Goal: Task Accomplishment & Management: Complete application form

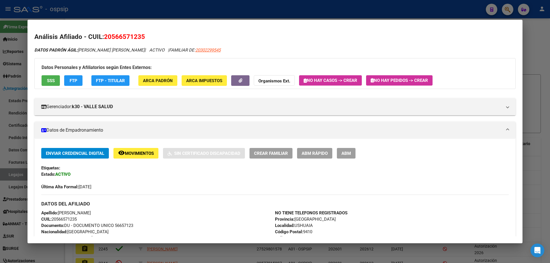
scroll to position [86, 0]
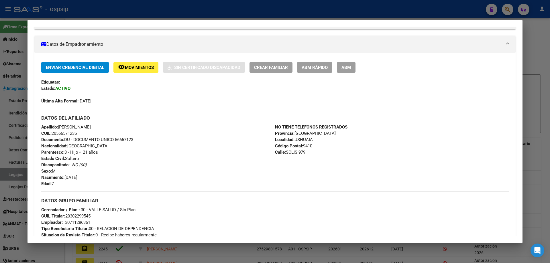
click at [17, 171] on div at bounding box center [275, 131] width 550 height 263
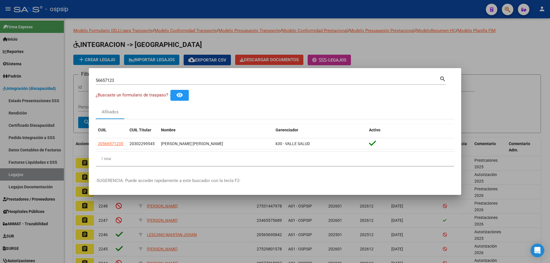
click at [17, 171] on div at bounding box center [275, 131] width 550 height 263
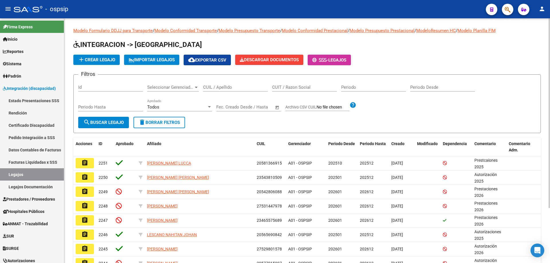
click at [212, 91] on div "CUIL / Apellido" at bounding box center [235, 85] width 65 height 12
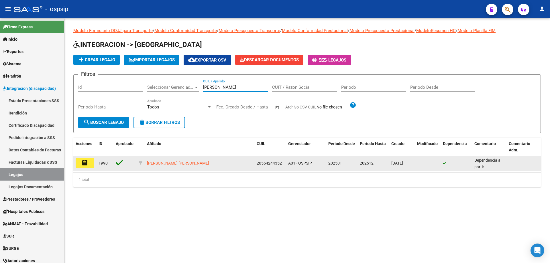
type input "mansilla thiago"
click at [89, 164] on button "assignment" at bounding box center [85, 163] width 18 height 10
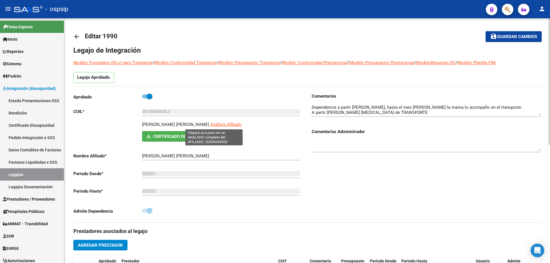
click at [218, 123] on span "Análisis Afiliado" at bounding box center [225, 124] width 31 height 5
type textarea "20554244352"
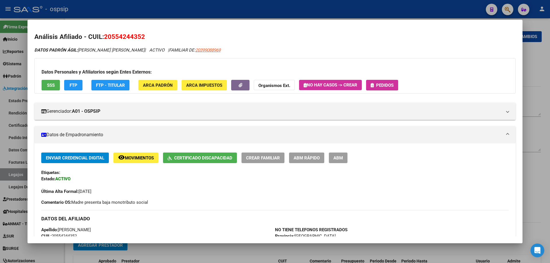
click at [192, 158] on span "Certificado Discapacidad" at bounding box center [203, 158] width 58 height 5
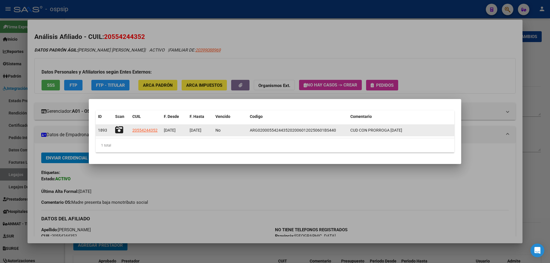
click at [124, 129] on div at bounding box center [121, 130] width 13 height 9
click at [122, 129] on icon at bounding box center [119, 130] width 8 height 8
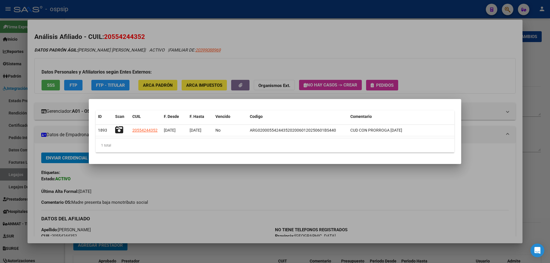
click at [9, 175] on div at bounding box center [275, 131] width 550 height 263
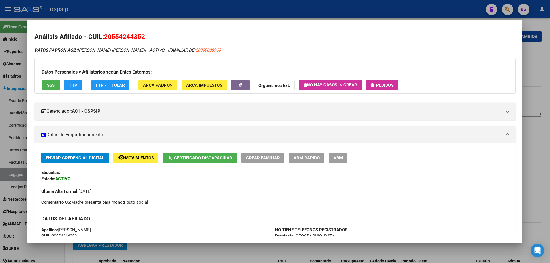
click at [9, 175] on div at bounding box center [275, 131] width 550 height 263
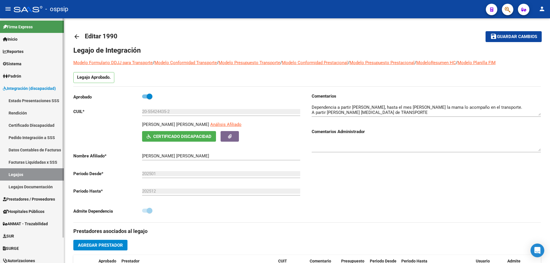
click at [22, 174] on link "Legajos" at bounding box center [32, 174] width 64 height 12
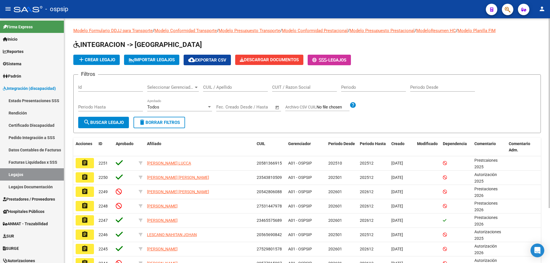
click at [248, 93] on div "CUIL / Apellido" at bounding box center [235, 88] width 65 height 18
click at [248, 89] on input "CUIL / Apellido" at bounding box center [235, 87] width 65 height 5
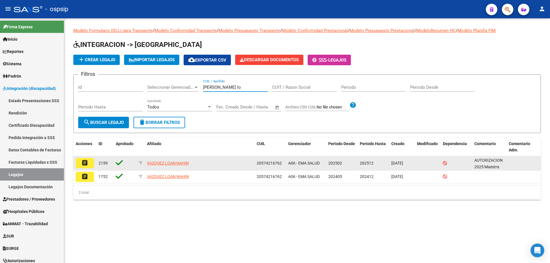
type input "vazquez lo"
click at [90, 164] on button "assignment" at bounding box center [85, 163] width 18 height 10
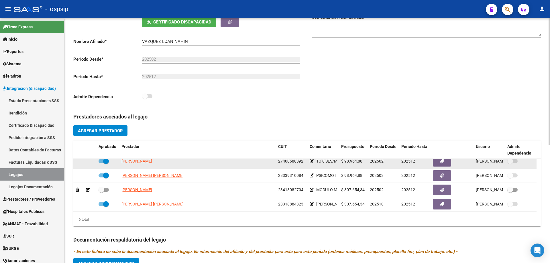
scroll to position [34, 0]
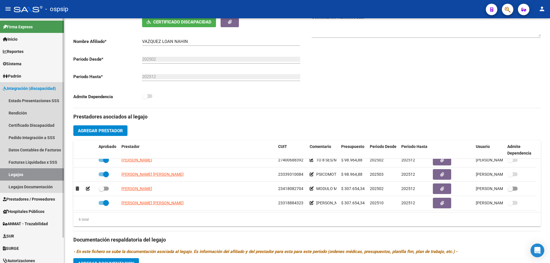
click at [38, 178] on link "Legajos" at bounding box center [32, 174] width 64 height 12
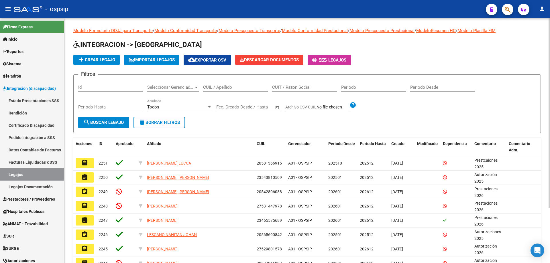
click at [228, 90] on input "CUIL / Apellido" at bounding box center [235, 87] width 65 height 5
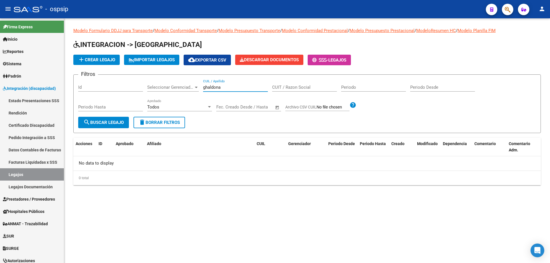
click at [209, 88] on input "ghaldona" at bounding box center [235, 87] width 65 height 5
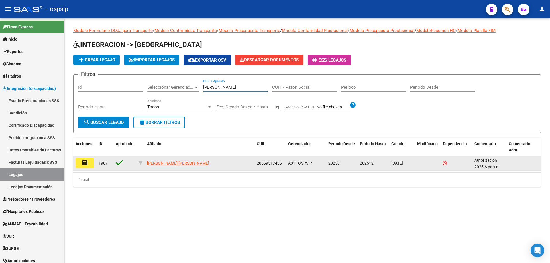
type input "galdona"
click at [88, 164] on button "assignment" at bounding box center [85, 163] width 18 height 10
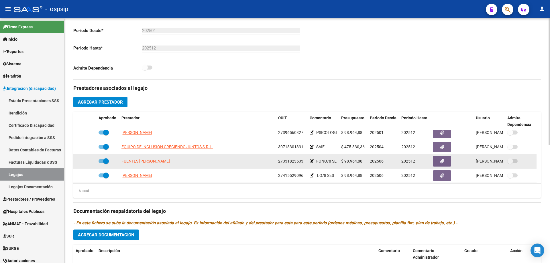
scroll to position [34, 0]
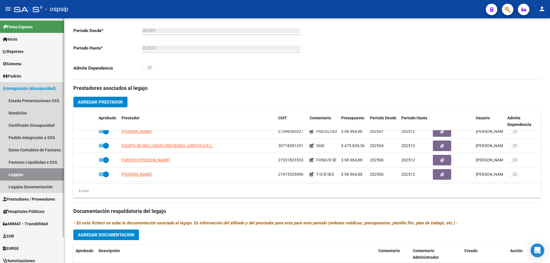
drag, startPoint x: 23, startPoint y: 175, endPoint x: 44, endPoint y: 169, distance: 21.6
click at [24, 174] on link "Legajos" at bounding box center [32, 174] width 64 height 12
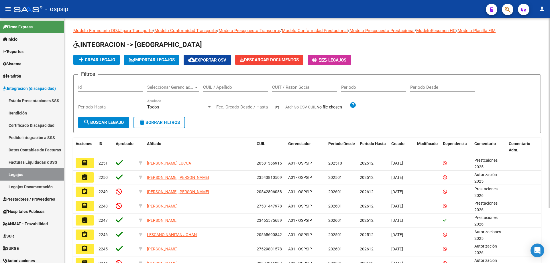
click at [230, 83] on div "CUIL / Apellido" at bounding box center [235, 85] width 65 height 12
click at [230, 84] on div "CUIL / Apellido" at bounding box center [235, 85] width 65 height 12
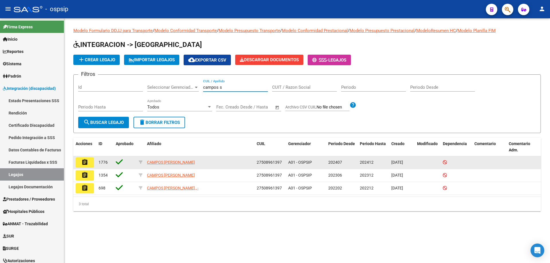
type input "campos s"
click at [85, 160] on mat-icon "assignment" at bounding box center [84, 162] width 7 height 7
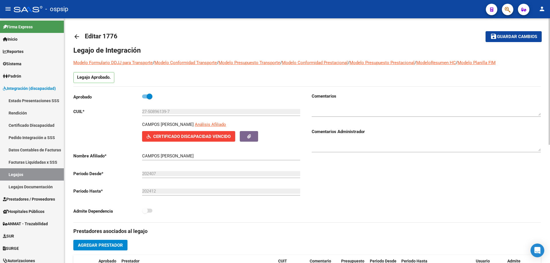
click at [199, 134] on span "Certificado Discapacidad Vencido" at bounding box center [191, 136] width 77 height 5
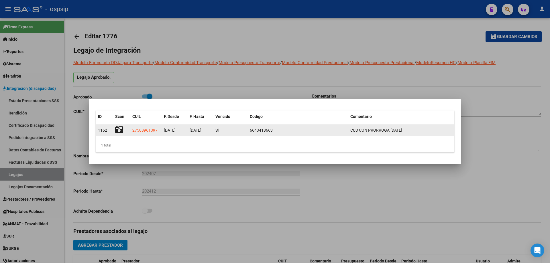
click at [123, 130] on icon at bounding box center [119, 130] width 8 height 8
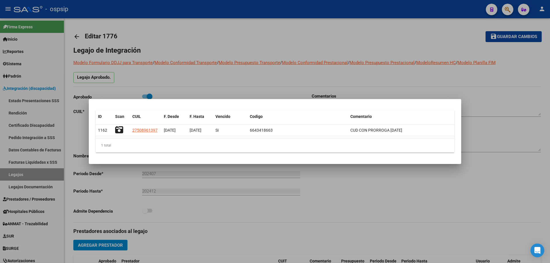
click at [235, 46] on div at bounding box center [275, 131] width 550 height 263
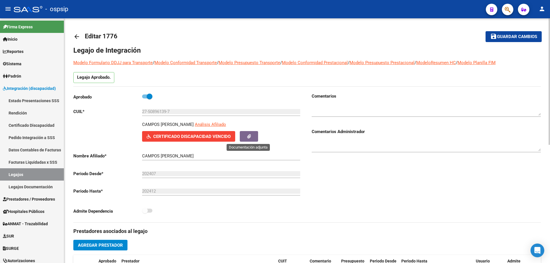
click at [247, 134] on icon "button" at bounding box center [249, 136] width 4 height 4
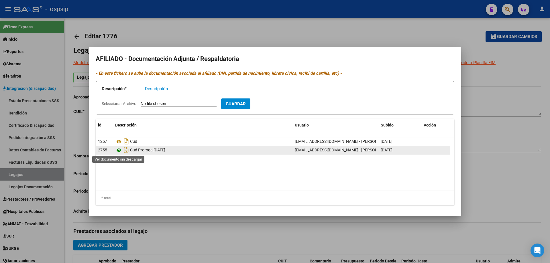
click at [119, 150] on icon at bounding box center [118, 150] width 7 height 7
click at [128, 30] on div at bounding box center [275, 131] width 550 height 263
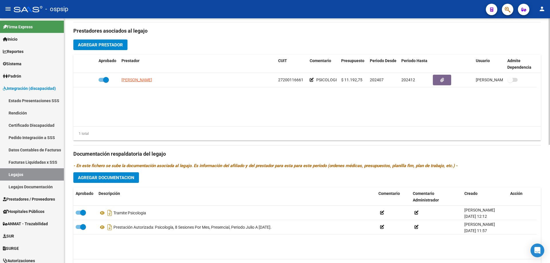
scroll to position [86, 0]
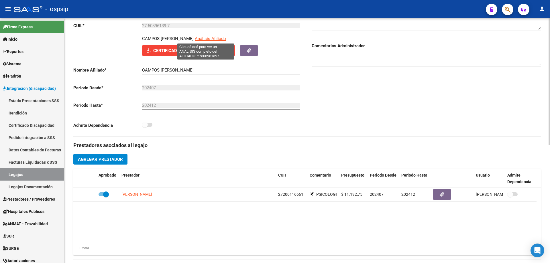
click at [213, 40] on span "Análisis Afiliado" at bounding box center [210, 38] width 31 height 5
type textarea "27508961397"
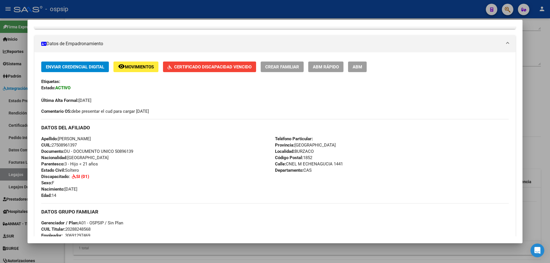
scroll to position [82, 0]
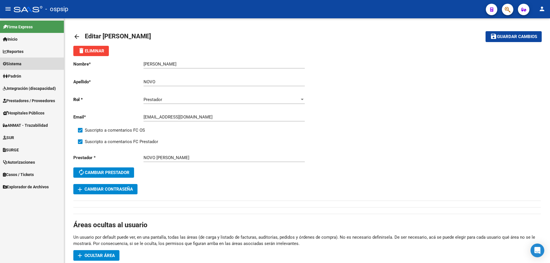
click at [15, 58] on link "Sistema" at bounding box center [32, 64] width 64 height 12
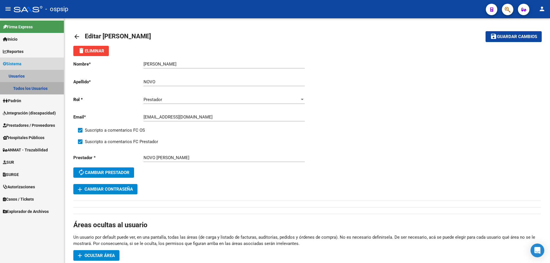
click at [29, 88] on link "Todos los Usuarios" at bounding box center [32, 88] width 64 height 12
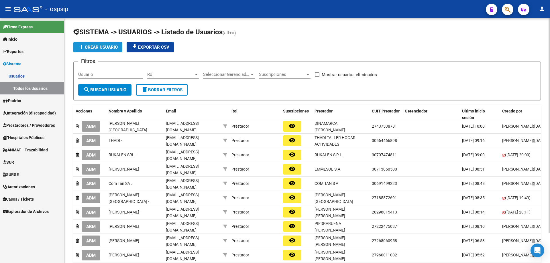
click at [109, 48] on span "add Crear Usuario" at bounding box center [98, 47] width 40 height 5
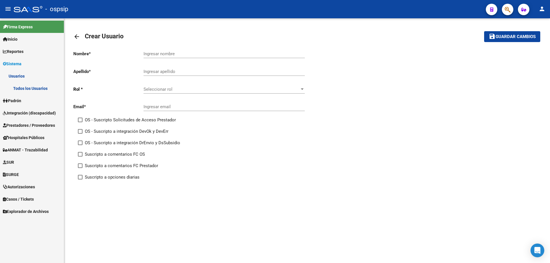
click at [152, 52] on input "Ingresar nombre" at bounding box center [224, 53] width 161 height 5
drag, startPoint x: 174, startPoint y: 51, endPoint x: 132, endPoint y: 59, distance: 43.1
click at [132, 59] on div "Nombre * [PERSON_NAME] Ingresar nombre Apellido * Ingresar apellido [PERSON_NAM…" at bounding box center [190, 116] width 234 height 140
click at [159, 50] on div "[PERSON_NAME] Ingresar nombre" at bounding box center [224, 52] width 161 height 12
click at [155, 51] on input "[PERSON_NAME]" at bounding box center [224, 53] width 161 height 5
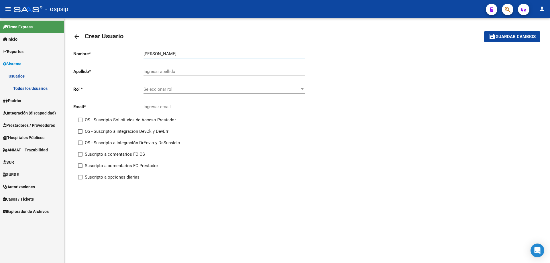
click at [155, 51] on input "[PERSON_NAME]" at bounding box center [224, 53] width 161 height 5
type input "[PERSON_NAME]"
click at [160, 73] on input "Ingresar apellido" at bounding box center [224, 71] width 161 height 5
type input "[GEOGRAPHIC_DATA]"
click at [160, 86] on div "Seleccionar rol Seleccionar rol" at bounding box center [224, 87] width 161 height 12
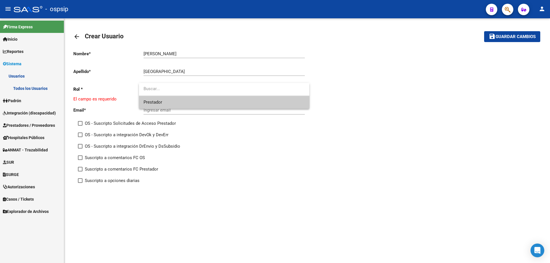
click at [160, 99] on span "Prestador" at bounding box center [224, 102] width 161 height 13
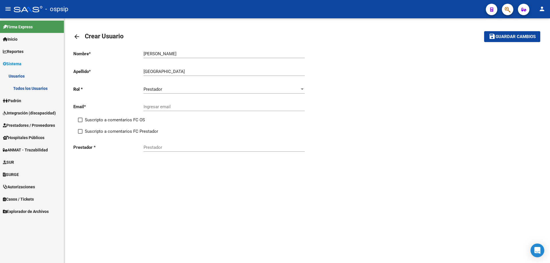
click at [175, 110] on div "Ingresar email" at bounding box center [224, 105] width 161 height 12
paste input "[EMAIL_ADDRESS][DOMAIN_NAME]"
type input "[EMAIL_ADDRESS][DOMAIN_NAME]"
click at [81, 119] on span at bounding box center [80, 120] width 5 height 5
click at [80, 122] on input "Suscripto a comentarios FC OS" at bounding box center [80, 122] width 0 height 0
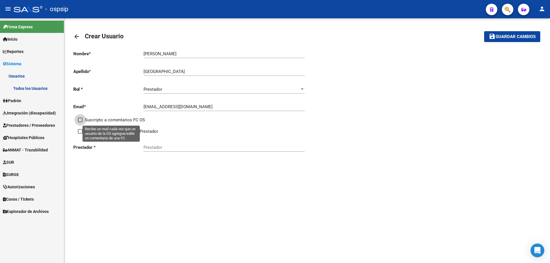
checkbox input "true"
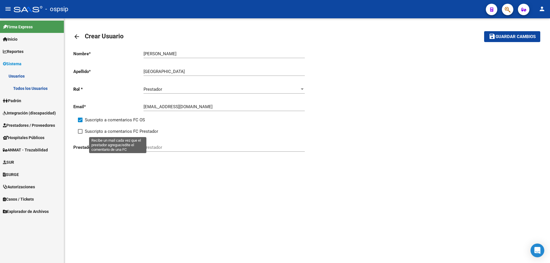
click at [80, 131] on span at bounding box center [80, 131] width 5 height 5
click at [80, 134] on input "Suscripto a comentarios FC Prestador" at bounding box center [80, 134] width 0 height 0
checkbox input "true"
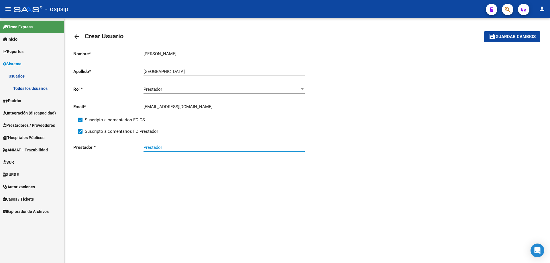
click at [156, 145] on input "Prestador" at bounding box center [224, 147] width 161 height 5
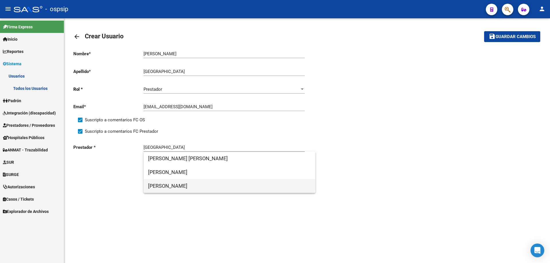
click at [203, 186] on span "[PERSON_NAME]" at bounding box center [229, 186] width 163 height 14
type input "[PERSON_NAME]"
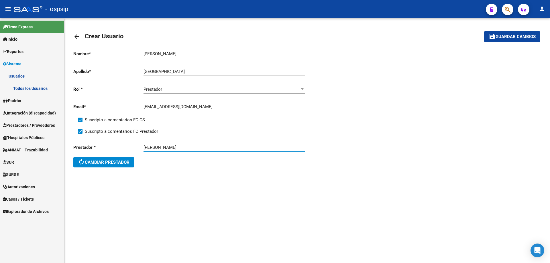
click at [493, 35] on mat-icon "save" at bounding box center [492, 36] width 7 height 7
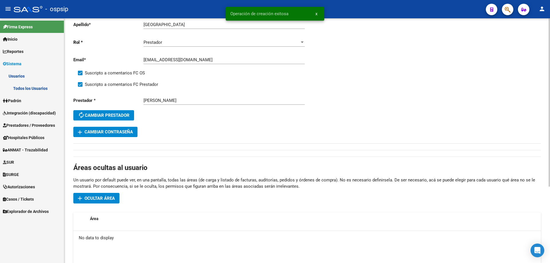
scroll to position [86, 0]
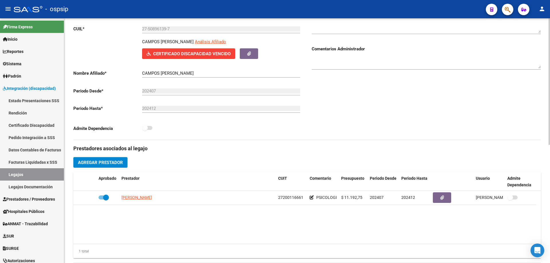
scroll to position [86, 0]
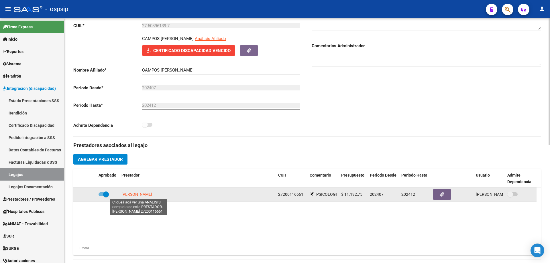
click at [126, 193] on span "SEGOVIA PATRICIA" at bounding box center [136, 194] width 31 height 5
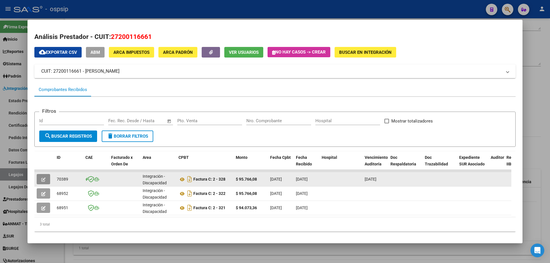
click at [39, 181] on button "button" at bounding box center [43, 179] width 13 height 10
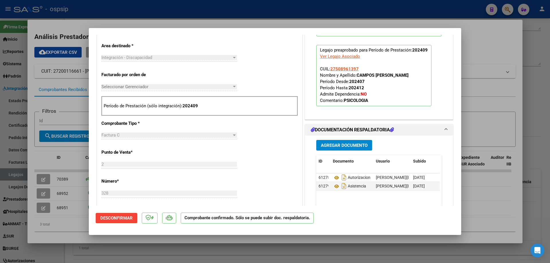
scroll to position [201, 0]
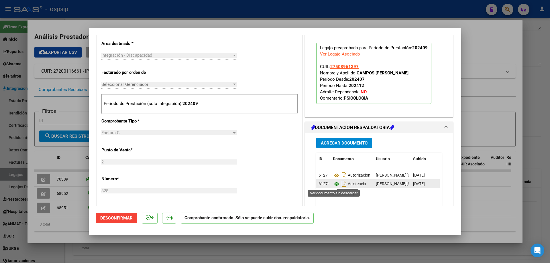
click at [335, 185] on icon at bounding box center [336, 184] width 7 height 7
click at [479, 33] on div at bounding box center [275, 131] width 550 height 263
type input "$ 0,00"
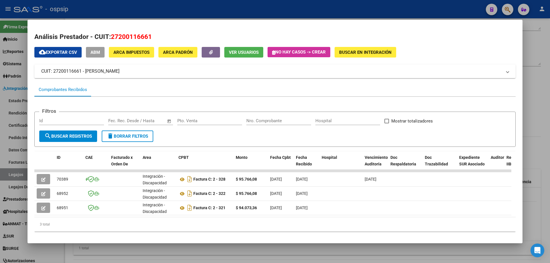
click at [166, 12] on div at bounding box center [275, 131] width 550 height 263
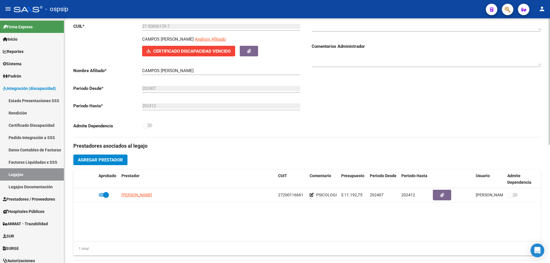
scroll to position [86, 0]
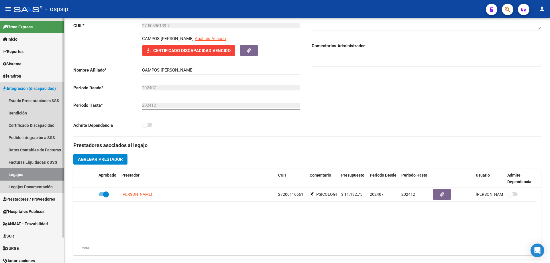
click at [47, 171] on link "Legajos" at bounding box center [32, 174] width 64 height 12
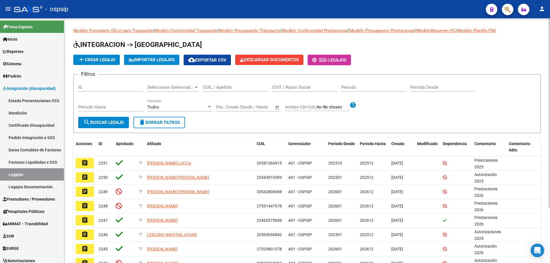
click at [215, 87] on input "CUIL / Apellido" at bounding box center [235, 87] width 65 height 5
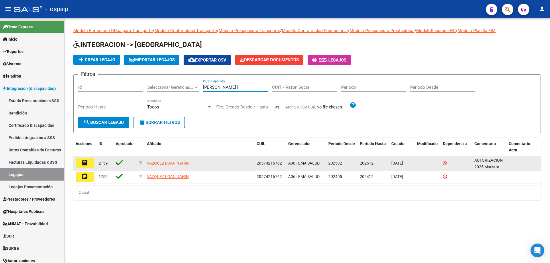
type input "vazquez l"
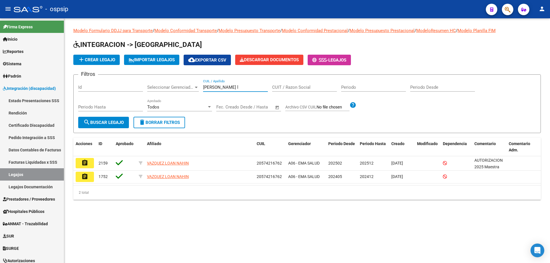
click at [85, 163] on mat-icon "assignment" at bounding box center [84, 163] width 7 height 7
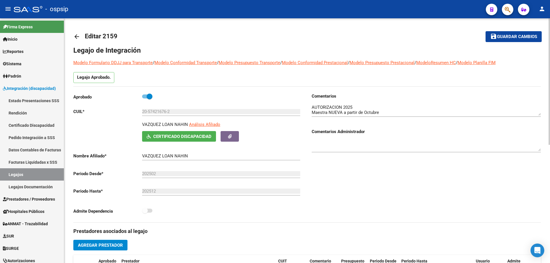
click at [152, 97] on span at bounding box center [150, 97] width 6 height 6
click at [145, 99] on input "checkbox" at bounding box center [145, 99] width 0 height 0
checkbox input "false"
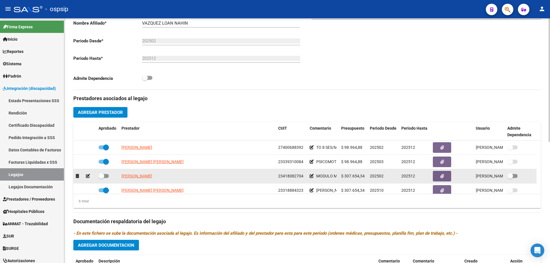
scroll to position [34, 0]
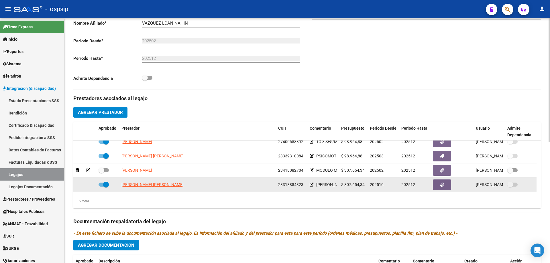
click at [104, 184] on span at bounding box center [106, 185] width 6 height 6
click at [101, 187] on input "checkbox" at bounding box center [101, 187] width 0 height 0
checkbox input "false"
click at [86, 185] on icon at bounding box center [88, 185] width 4 height 4
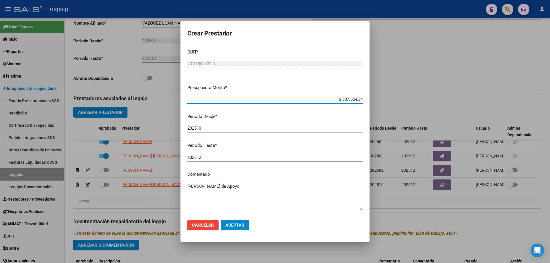
click at [213, 130] on input "202510" at bounding box center [274, 128] width 175 height 5
type input "202509"
click at [237, 223] on span "Aceptar" at bounding box center [234, 225] width 19 height 5
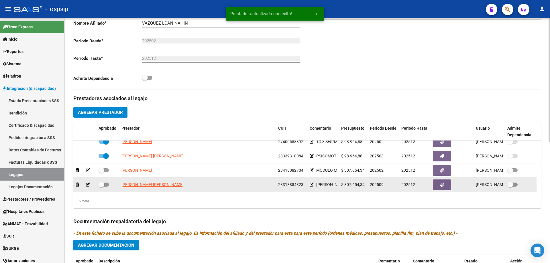
click at [101, 183] on span at bounding box center [102, 185] width 6 height 6
click at [101, 187] on input "checkbox" at bounding box center [101, 187] width 0 height 0
checkbox input "true"
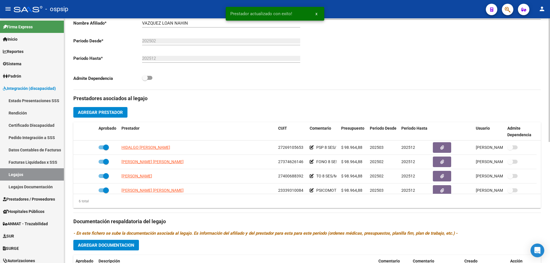
scroll to position [0, 0]
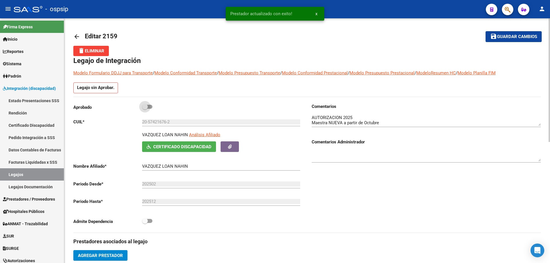
click at [150, 106] on span at bounding box center [147, 107] width 10 height 4
click at [145, 109] on input "checkbox" at bounding box center [145, 109] width 0 height 0
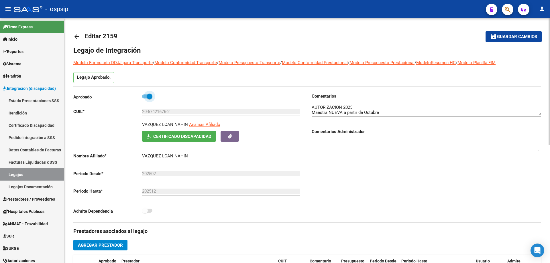
click at [147, 97] on span at bounding box center [150, 97] width 6 height 6
click at [145, 99] on input "checkbox" at bounding box center [145, 99] width 0 height 0
checkbox input "false"
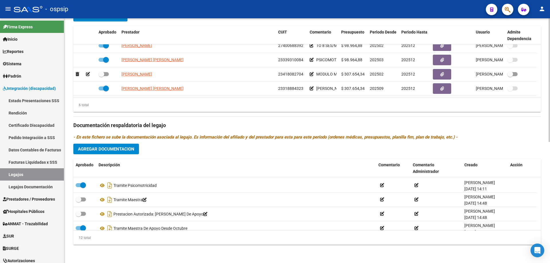
scroll to position [120, 0]
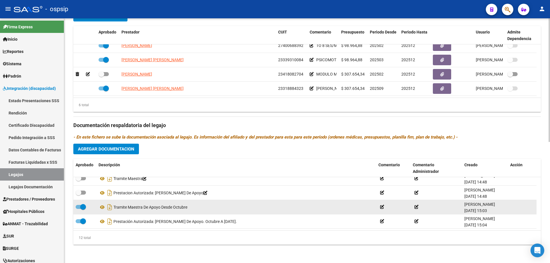
click at [77, 205] on label at bounding box center [81, 207] width 10 height 7
click at [78, 209] on input "checkbox" at bounding box center [78, 209] width 0 height 0
checkbox input "false"
click at [191, 207] on icon at bounding box center [189, 207] width 4 height 4
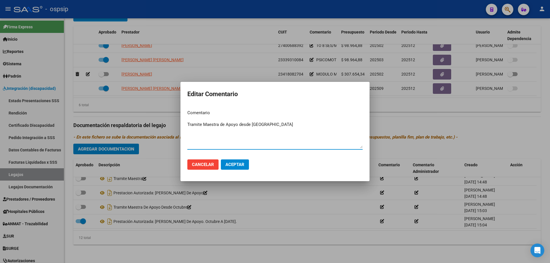
type textarea "Tramite Maestra de Apoyo desde Septiembre"
click at [236, 164] on span "Aceptar" at bounding box center [234, 164] width 19 height 5
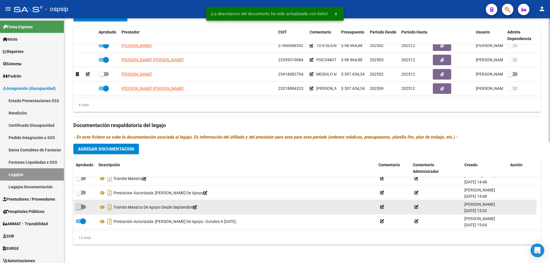
click at [85, 208] on span at bounding box center [81, 207] width 10 height 4
click at [79, 209] on input "checkbox" at bounding box center [78, 209] width 0 height 0
checkbox input "true"
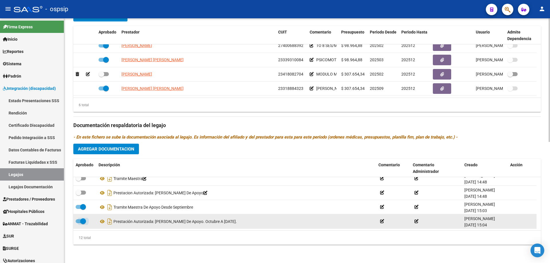
click at [80, 221] on span at bounding box center [83, 222] width 6 height 6
click at [79, 223] on input "checkbox" at bounding box center [78, 223] width 0 height 0
checkbox input "false"
click at [241, 221] on icon at bounding box center [239, 222] width 4 height 4
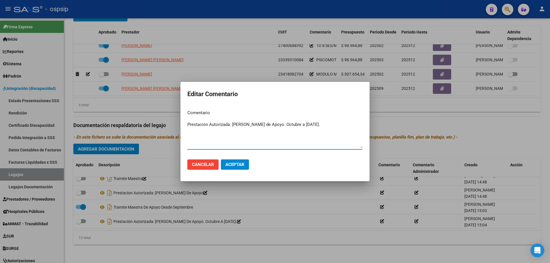
click at [299, 125] on textarea "Prestación Autorizada: Modulo Maestra de Apoyo. Octubre a Diciembre 2025." at bounding box center [274, 134] width 175 height 27
type textarea "Prestación Autorizada: Modulo Maestra de Apoyo. Septiembre a Diciembre 2025."
click at [235, 164] on span "Aceptar" at bounding box center [234, 164] width 19 height 5
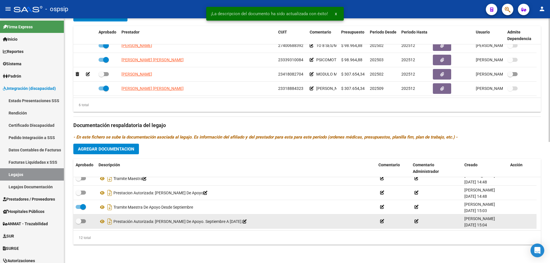
click at [84, 220] on span at bounding box center [81, 221] width 10 height 4
click at [79, 223] on input "checkbox" at bounding box center [78, 223] width 0 height 0
checkbox input "true"
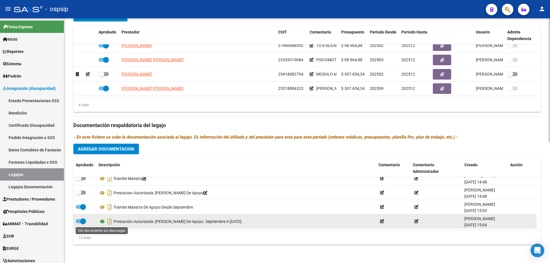
click at [101, 222] on icon at bounding box center [102, 221] width 7 height 7
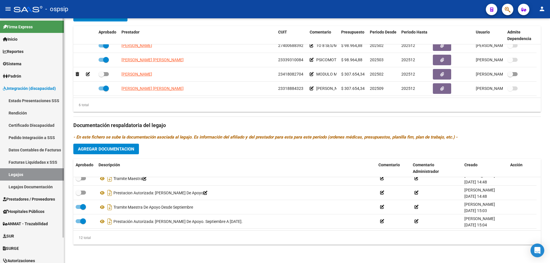
click at [17, 175] on link "Legajos" at bounding box center [32, 174] width 64 height 12
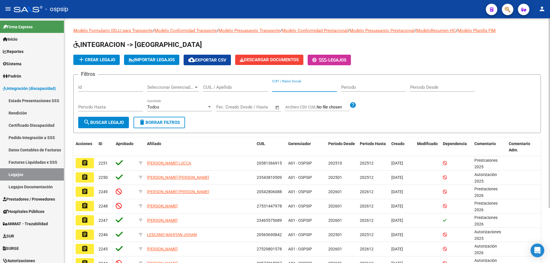
click at [276, 90] on input "CUIT / Razon Social" at bounding box center [304, 87] width 65 height 5
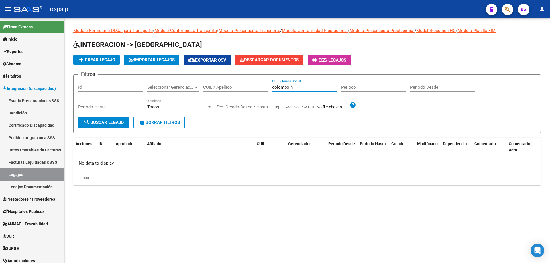
type input "colombo"
click at [282, 88] on input "colombo" at bounding box center [304, 87] width 65 height 5
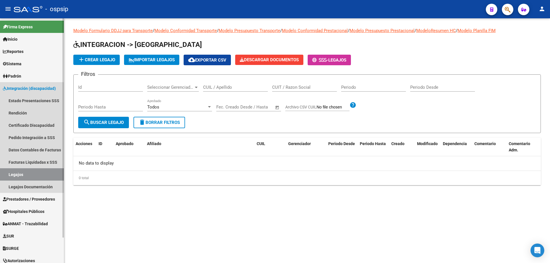
click at [28, 174] on link "Legajos" at bounding box center [32, 174] width 64 height 12
click at [6, 171] on link "Legajos" at bounding box center [32, 174] width 64 height 12
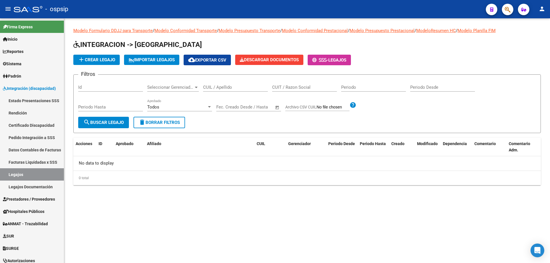
click at [210, 88] on input "CUIL / Apellido" at bounding box center [235, 87] width 65 height 5
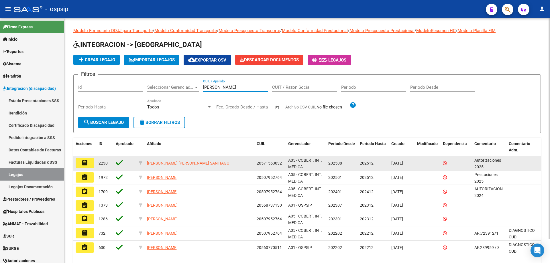
type input "sequeira"
click at [89, 168] on button "assignment" at bounding box center [85, 163] width 18 height 10
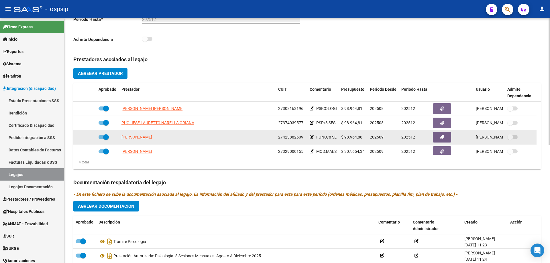
scroll to position [6, 0]
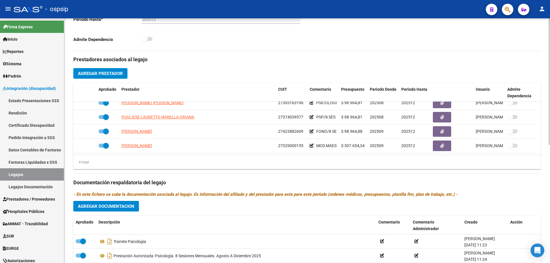
click at [499, 192] on p "- En este fichero se sube la documentación asociada al legajo. Es información d…" at bounding box center [307, 194] width 468 height 6
click at [36, 175] on link "Legajos" at bounding box center [32, 174] width 64 height 12
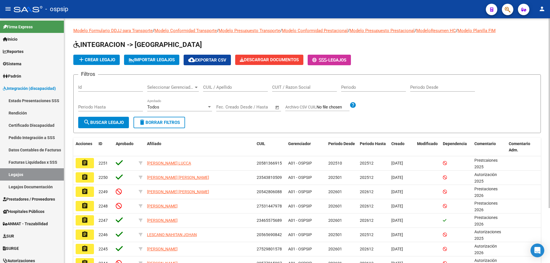
click at [225, 89] on input "CUIL / Apellido" at bounding box center [235, 87] width 65 height 5
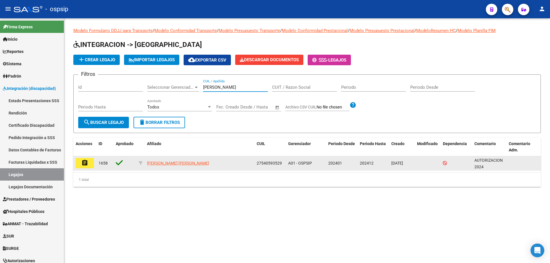
type input "servin"
click at [87, 164] on mat-icon "assignment" at bounding box center [84, 163] width 7 height 7
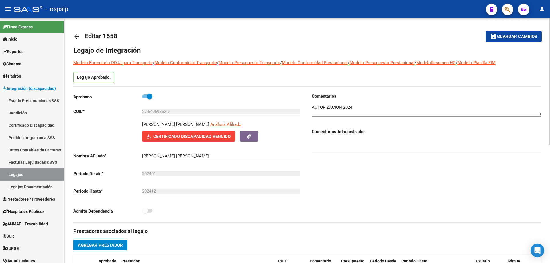
click at [185, 135] on span "Certificado Discapacidad Vencido" at bounding box center [191, 136] width 77 height 5
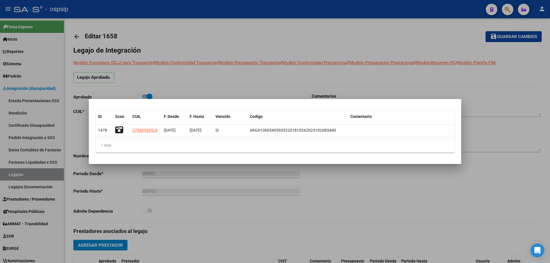
click at [171, 18] on div at bounding box center [275, 131] width 550 height 263
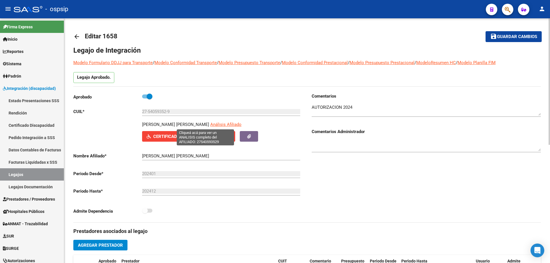
click at [217, 125] on span "Análisis Afiliado" at bounding box center [225, 124] width 31 height 5
type textarea "27540593529"
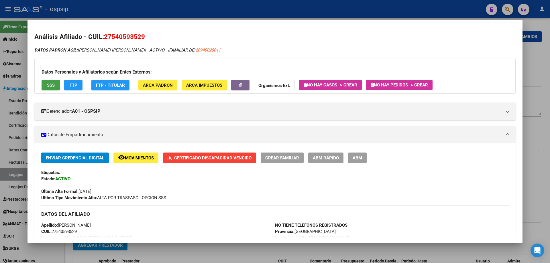
click at [45, 86] on button "SSS" at bounding box center [51, 85] width 18 height 11
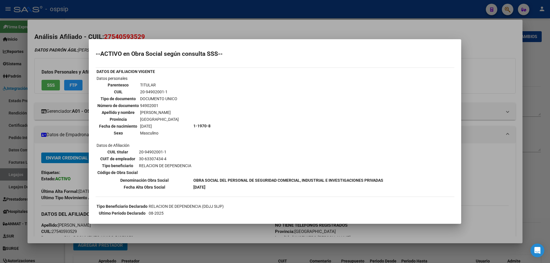
click at [194, 24] on div at bounding box center [275, 131] width 550 height 263
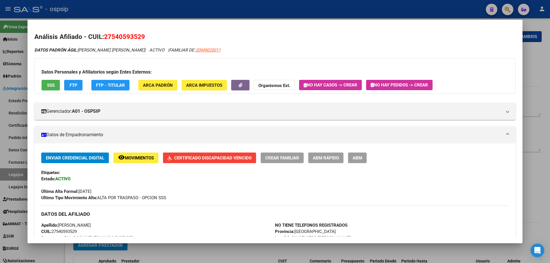
click at [242, 158] on span "Certificado Discapacidad Vencido" at bounding box center [212, 158] width 77 height 5
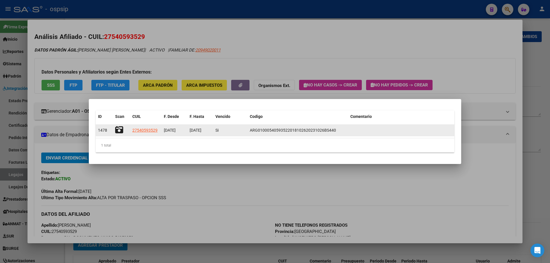
click at [117, 132] on icon at bounding box center [119, 130] width 8 height 8
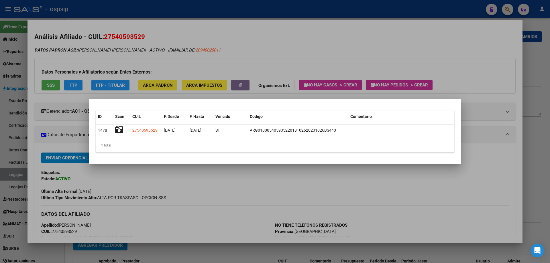
click at [155, 7] on div at bounding box center [275, 131] width 550 height 263
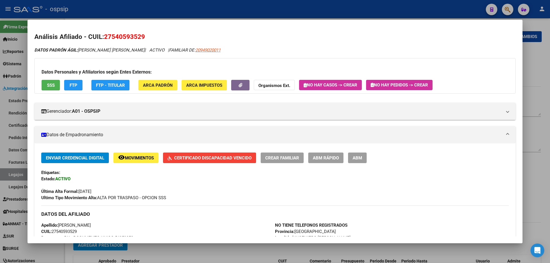
click at [155, 7] on div at bounding box center [275, 131] width 550 height 263
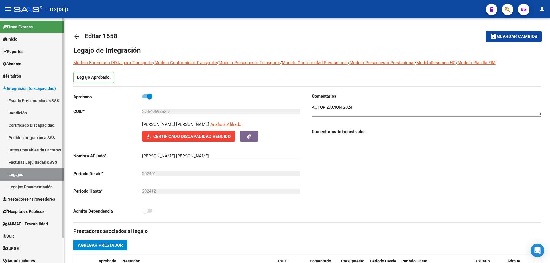
click at [28, 176] on link "Legajos" at bounding box center [32, 174] width 64 height 12
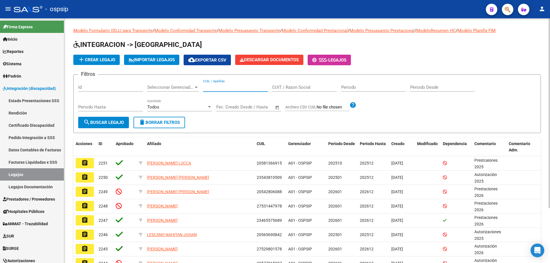
click at [219, 88] on input "CUIL / Apellido" at bounding box center [235, 87] width 65 height 5
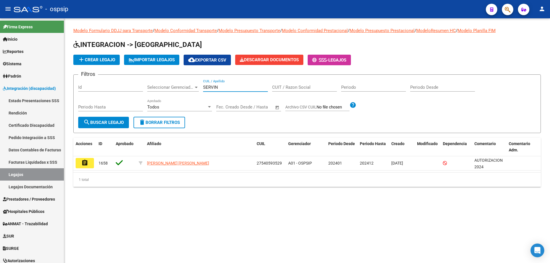
type input "SERVIN"
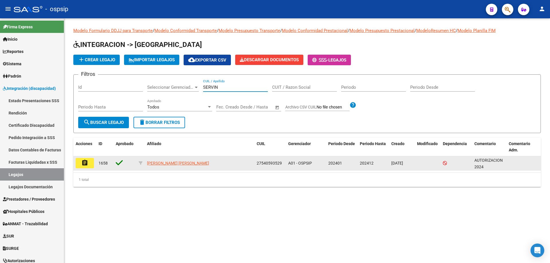
click at [265, 161] on span "27540593529" at bounding box center [269, 163] width 25 height 5
copy span "27540593529"
click at [270, 161] on span "27540593529" at bounding box center [269, 163] width 25 height 5
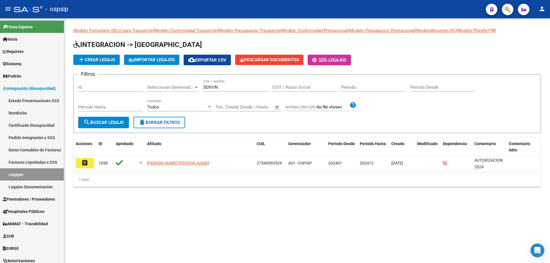
click at [210, 212] on mat-sidenav-content "Modelo Formulario DDJJ para Transporte / Modelo Conformidad Transporte / Modelo…" at bounding box center [307, 140] width 486 height 245
click at [504, 12] on button "button" at bounding box center [507, 9] width 11 height 11
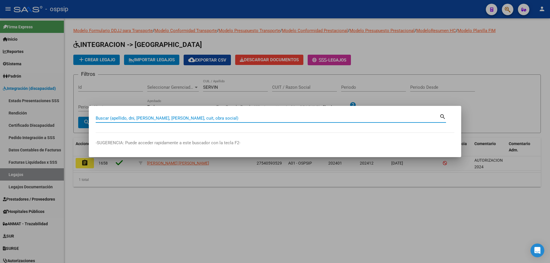
click at [148, 118] on input "Buscar (apellido, dni, cuil, nro traspaso, cuit, obra social)" at bounding box center [268, 118] width 344 height 5
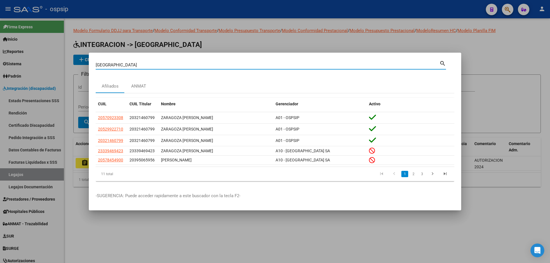
click at [163, 65] on input "zaragoza" at bounding box center [268, 64] width 344 height 5
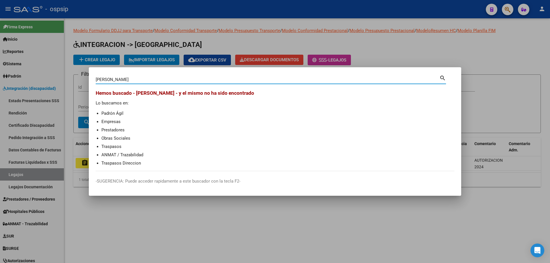
click at [141, 82] on input "zaragoza maria sol" at bounding box center [268, 79] width 344 height 5
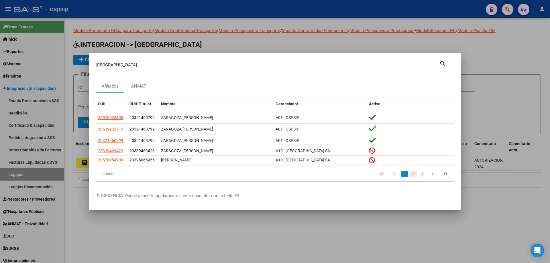
click at [416, 176] on link "2" at bounding box center [413, 174] width 7 height 6
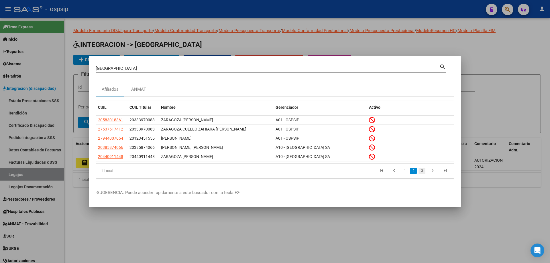
click at [421, 173] on link "3" at bounding box center [422, 171] width 7 height 6
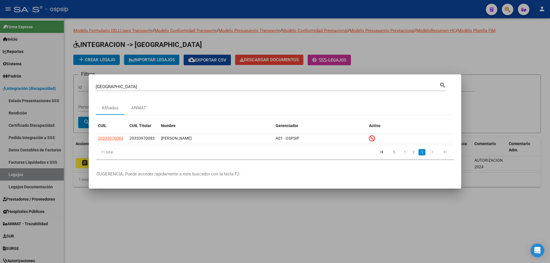
click at [135, 88] on input "zaragoza" at bounding box center [268, 86] width 344 height 5
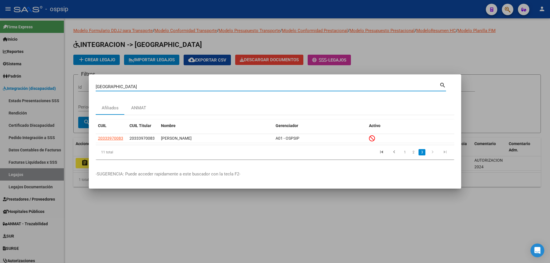
click at [109, 87] on input "zaragoza" at bounding box center [268, 86] width 344 height 5
type input "23532216109"
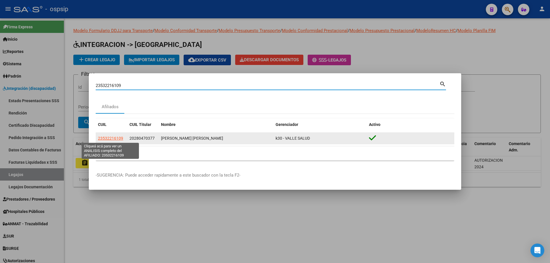
click at [117, 136] on span "23532216109" at bounding box center [110, 138] width 25 height 5
type textarea "23532216109"
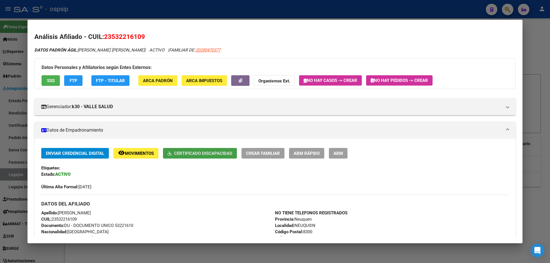
click at [229, 153] on span "Certificado Discapacidad" at bounding box center [203, 153] width 58 height 5
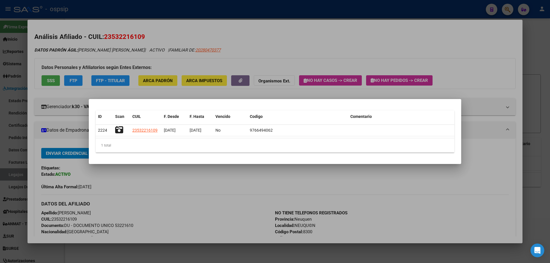
click at [13, 179] on div at bounding box center [275, 131] width 550 height 263
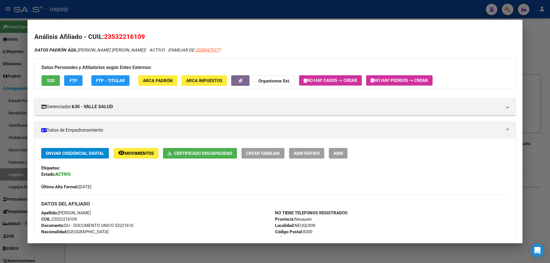
click at [13, 179] on div at bounding box center [275, 131] width 550 height 263
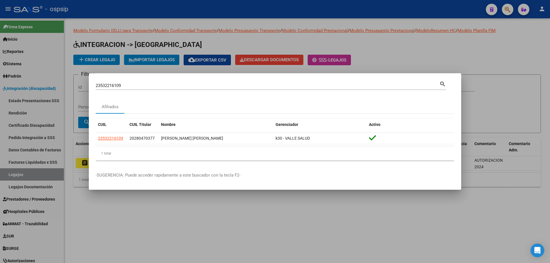
click at [207, 40] on div at bounding box center [275, 131] width 550 height 263
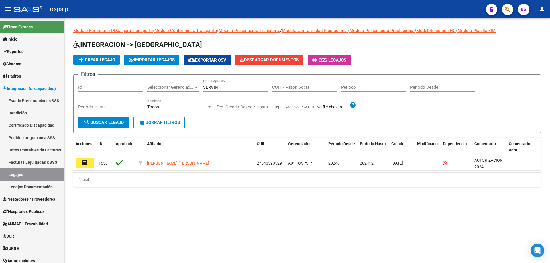
click at [213, 85] on input "SERVIN" at bounding box center [235, 87] width 65 height 5
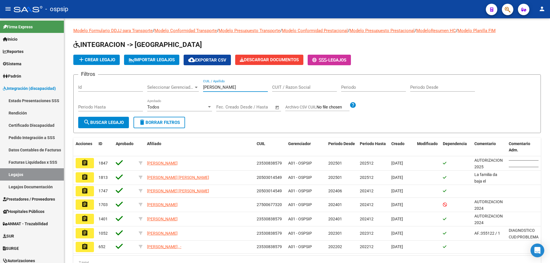
type input "duarte"
